Goal: Task Accomplishment & Management: Use online tool/utility

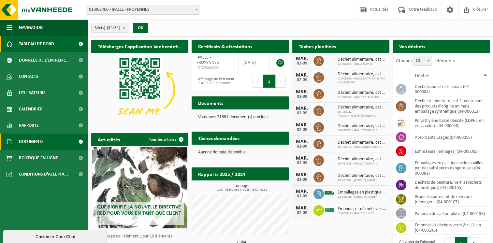
click at [78, 142] on span at bounding box center [80, 142] width 15 height 16
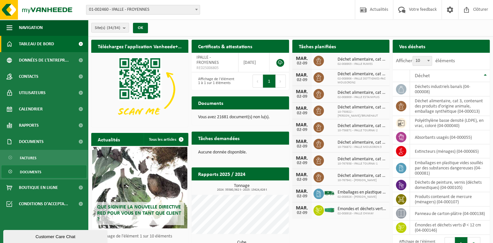
click at [53, 171] on link "Documents" at bounding box center [44, 171] width 85 height 12
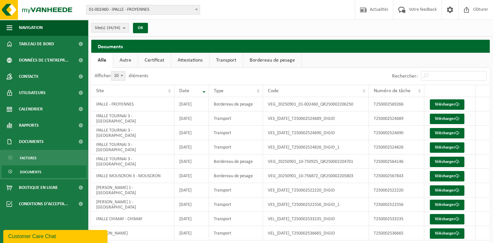
click at [261, 62] on link "Bordereau de pesage" at bounding box center [272, 60] width 58 height 15
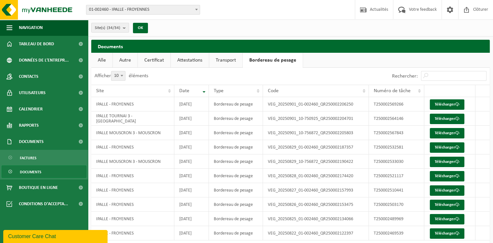
click at [191, 61] on link "Attestations" at bounding box center [190, 60] width 38 height 15
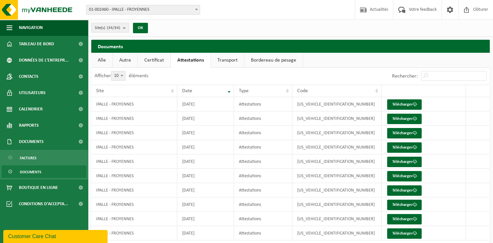
click at [99, 62] on link "Alle" at bounding box center [101, 60] width 21 height 15
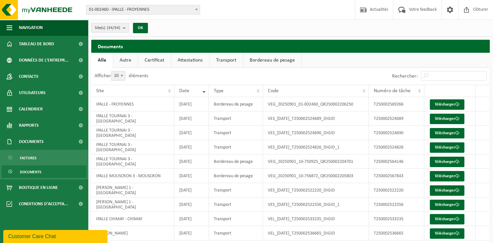
click at [269, 62] on link "Bordereau de pesage" at bounding box center [272, 60] width 58 height 15
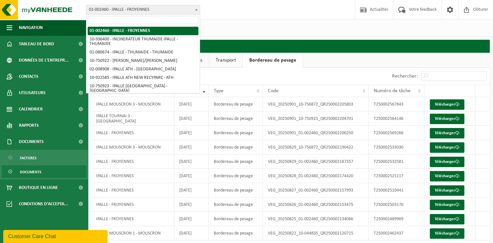
click at [196, 11] on span at bounding box center [196, 9] width 7 height 8
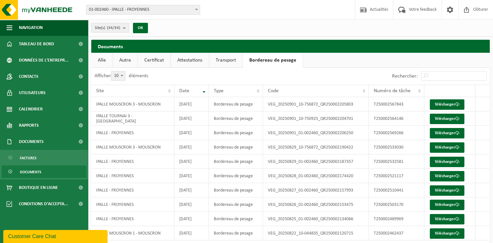
click at [196, 11] on span at bounding box center [196, 9] width 7 height 8
click at [46, 124] on link "Rapports" at bounding box center [44, 125] width 88 height 16
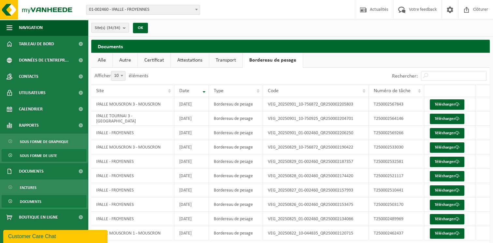
click at [44, 156] on span "Sous forme de liste" at bounding box center [38, 155] width 37 height 12
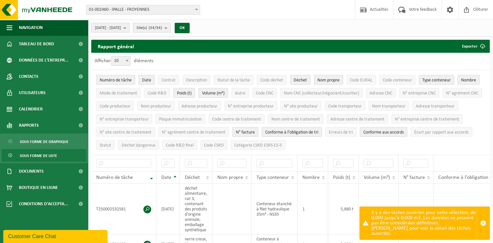
click at [129, 28] on b "submit" at bounding box center [126, 27] width 6 height 9
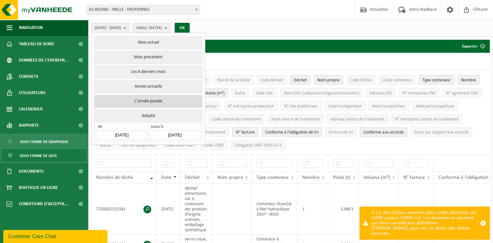
click at [146, 100] on button "L'année passée" at bounding box center [148, 101] width 108 height 13
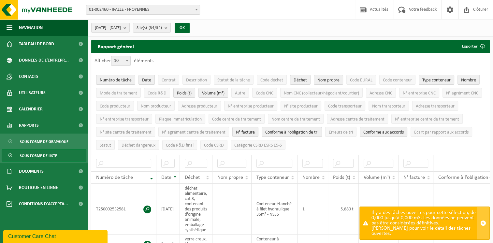
click at [483, 226] on span "button" at bounding box center [483, 223] width 6 height 6
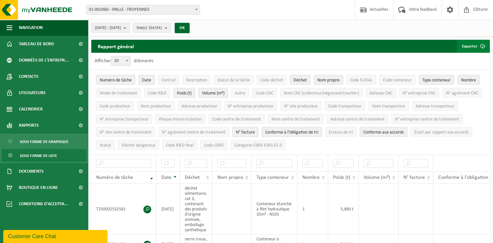
click at [481, 46] on span "submit" at bounding box center [482, 46] width 13 height 13
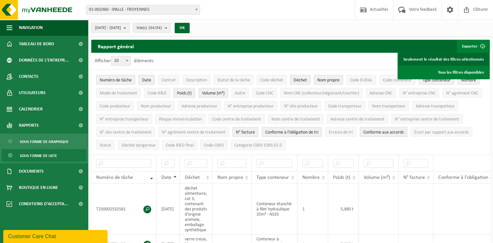
click at [459, 59] on link "Seulement le résultat des filtres sélectionnés" at bounding box center [443, 59] width 90 height 13
click at [470, 58] on link "Seulement le résultat des filtres sélectionnés" at bounding box center [443, 59] width 90 height 13
click at [415, 205] on td at bounding box center [415, 209] width 35 height 51
click at [197, 10] on b at bounding box center [196, 10] width 3 height 2
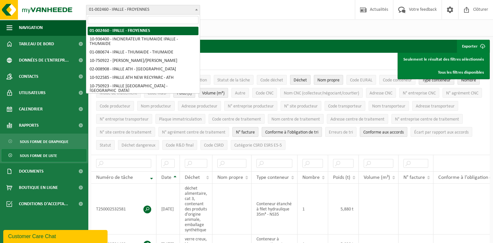
click at [198, 9] on span at bounding box center [196, 9] width 7 height 8
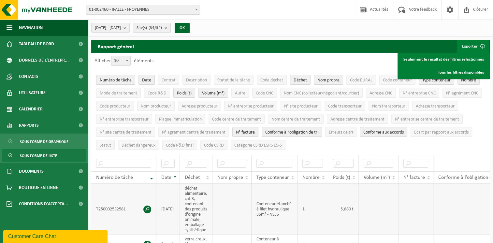
click at [335, 209] on td "5,880 t" at bounding box center [343, 209] width 31 height 51
click at [455, 72] on link "Tous les filtres disponibles" at bounding box center [443, 72] width 90 height 13
click at [190, 28] on button "OK" at bounding box center [182, 28] width 15 height 10
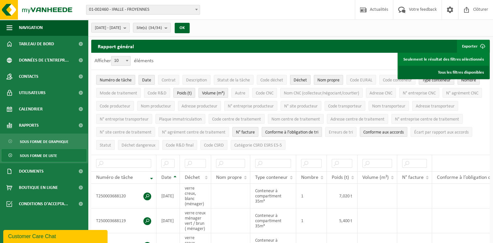
click at [453, 72] on link "Tous les filtres disponibles" at bounding box center [443, 72] width 90 height 13
